Goal: Navigation & Orientation: Understand site structure

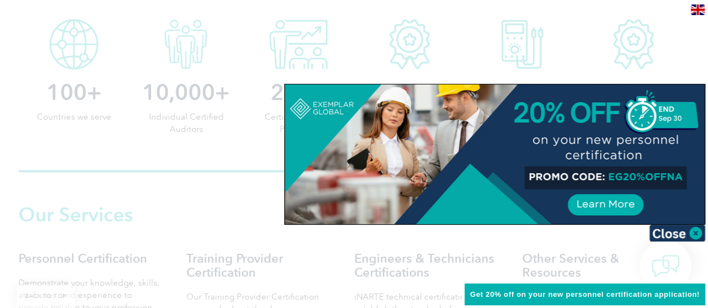
scroll to position [605, 0]
click at [679, 236] on img at bounding box center [677, 233] width 56 height 17
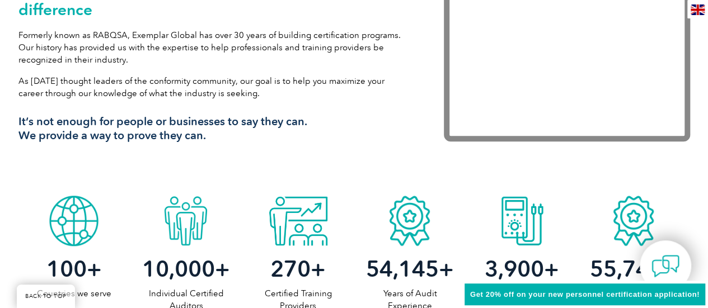
scroll to position [0, 0]
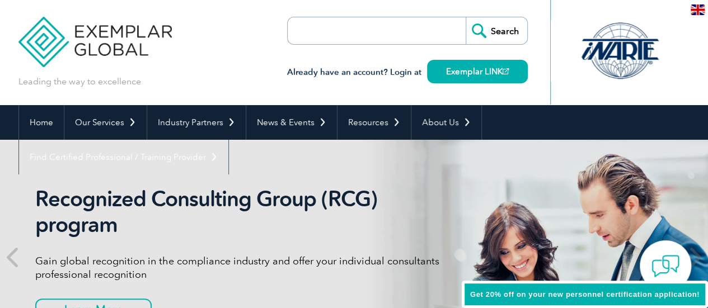
click at [213, 72] on div "Leading the way to excellence Search" at bounding box center [354, 52] width 672 height 105
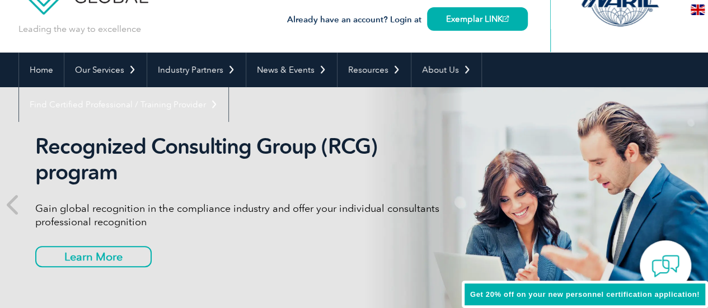
scroll to position [90, 0]
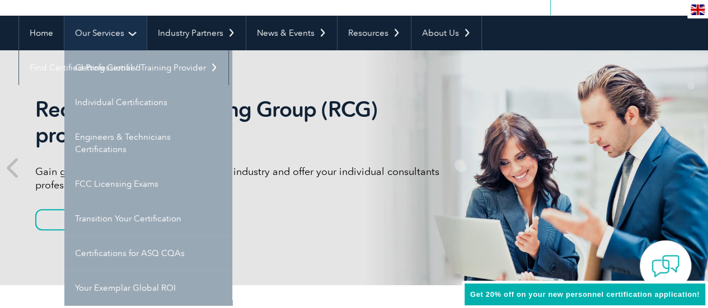
click at [99, 35] on link "Our Services" at bounding box center [105, 33] width 82 height 35
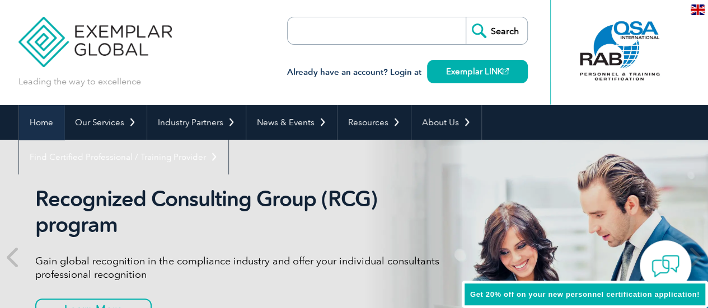
click at [43, 123] on link "Home" at bounding box center [41, 122] width 45 height 35
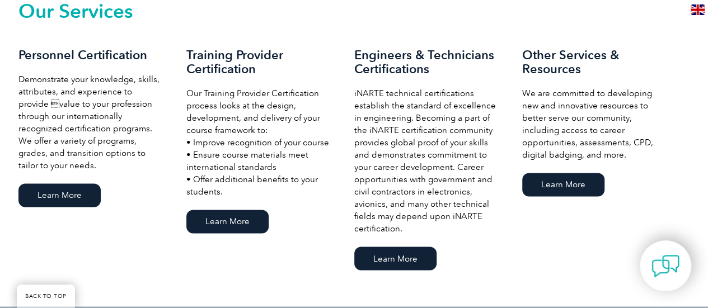
scroll to position [806, 0]
